Goal: Communication & Community: Share content

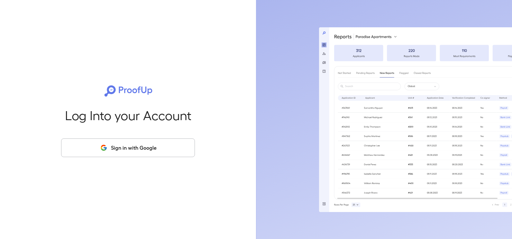
click at [130, 145] on button "Sign in with Google" at bounding box center [128, 148] width 134 height 19
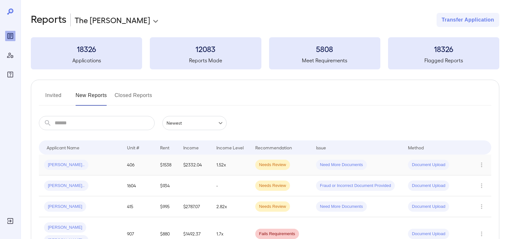
click at [93, 160] on div "[PERSON_NAME].." at bounding box center [80, 165] width 73 height 10
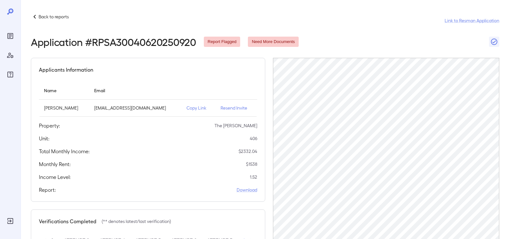
scroll to position [0, 67]
click at [203, 110] on p "Copy Link" at bounding box center [198, 108] width 24 height 6
